Goal: Check status: Check status

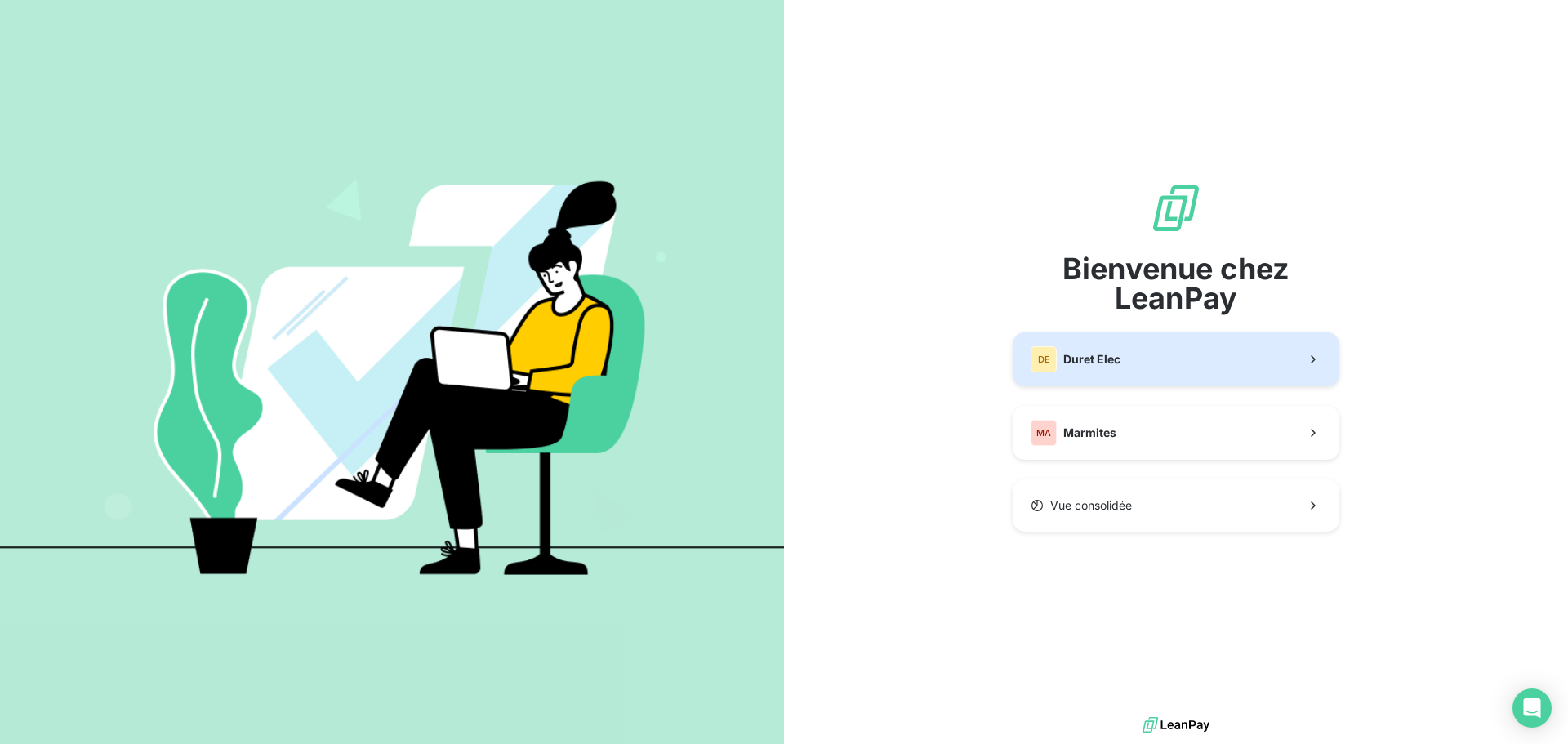
click at [1131, 353] on button "DE Duret Elec" at bounding box center [1176, 359] width 327 height 54
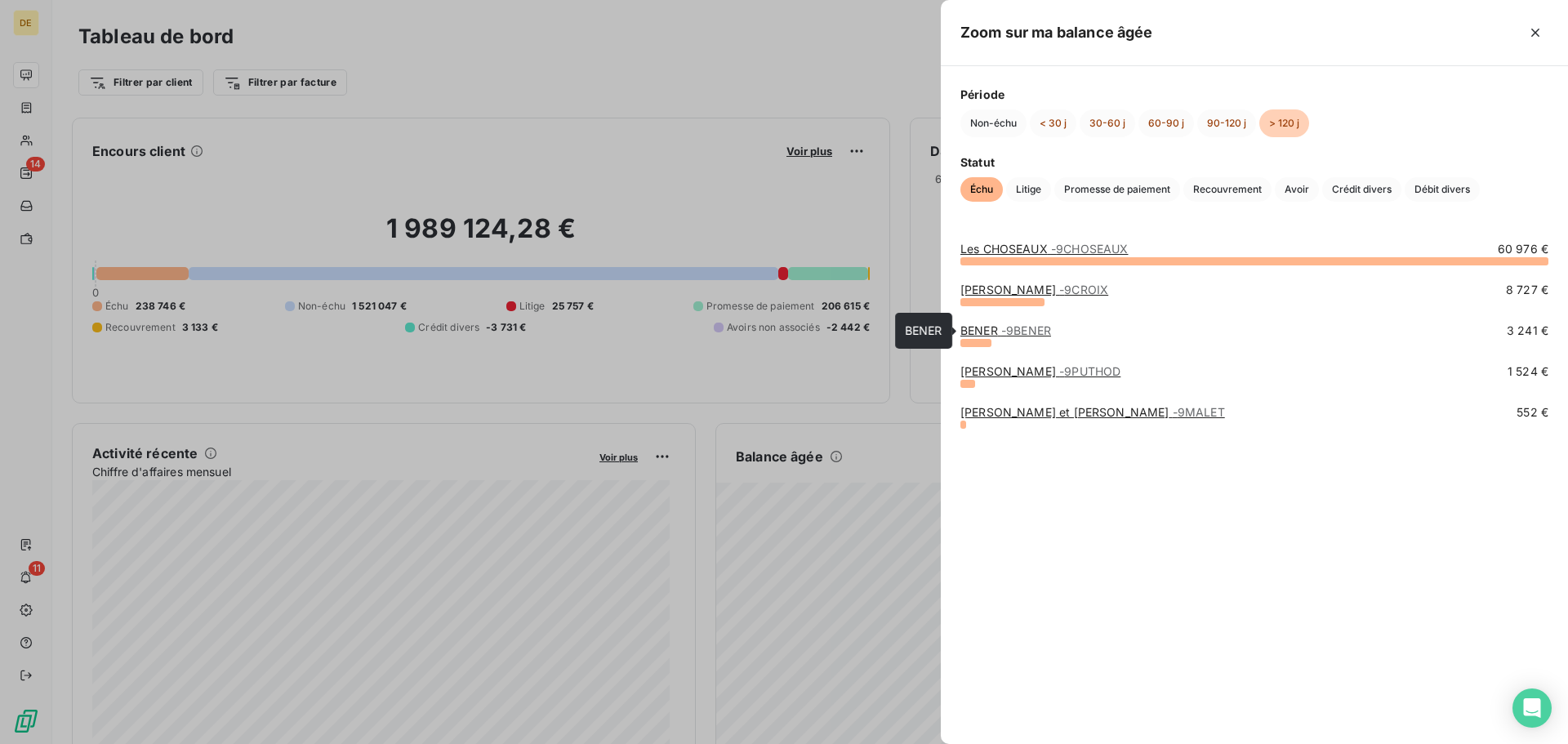
click at [1024, 328] on span "- 9BENER" at bounding box center [1026, 330] width 50 height 14
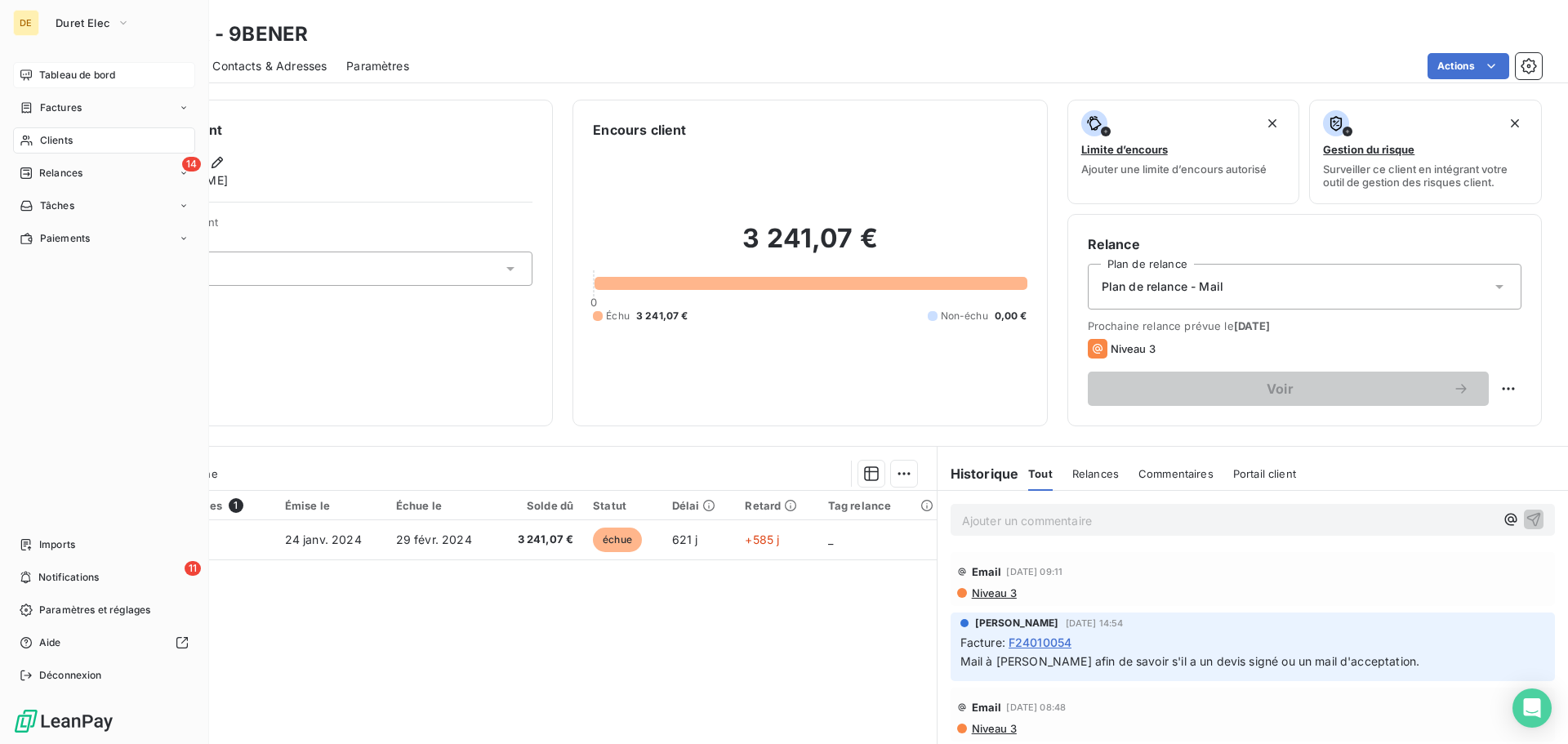
click at [44, 74] on span "Tableau de bord" at bounding box center [77, 75] width 76 height 15
